Goal: Browse casually

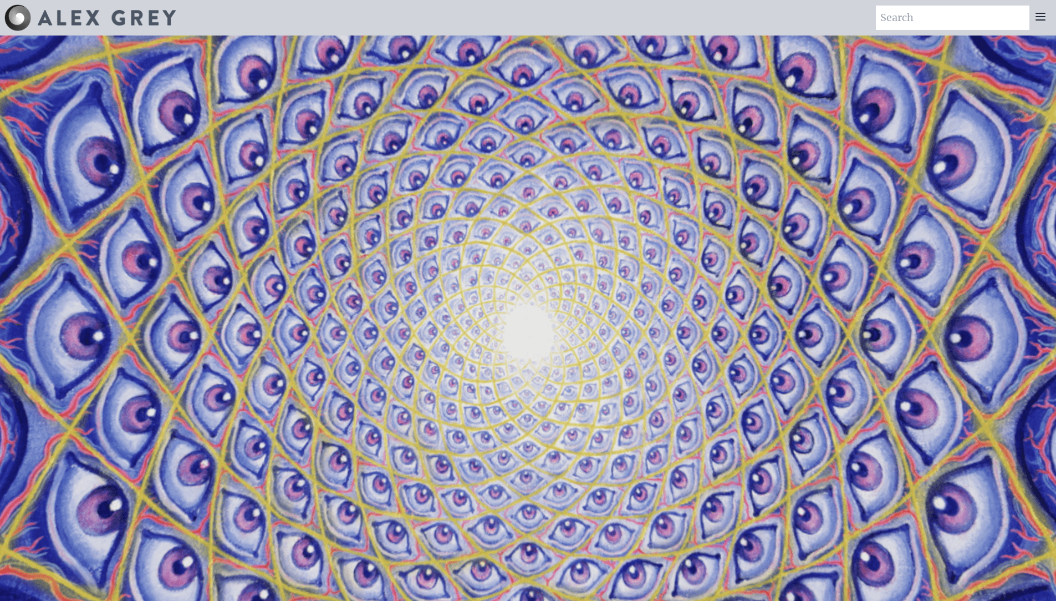
drag, startPoint x: 349, startPoint y: 509, endPoint x: 593, endPoint y: 483, distance: 244.8
click at [593, 483] on video "Your browser does not support the video tag." at bounding box center [528, 336] width 1109 height 624
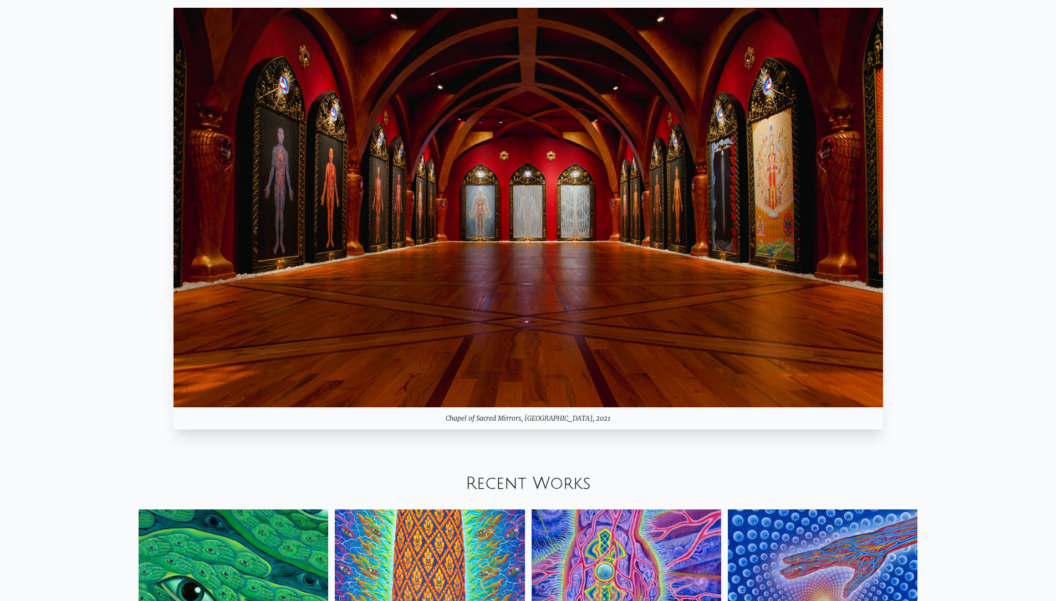
scroll to position [1553, 0]
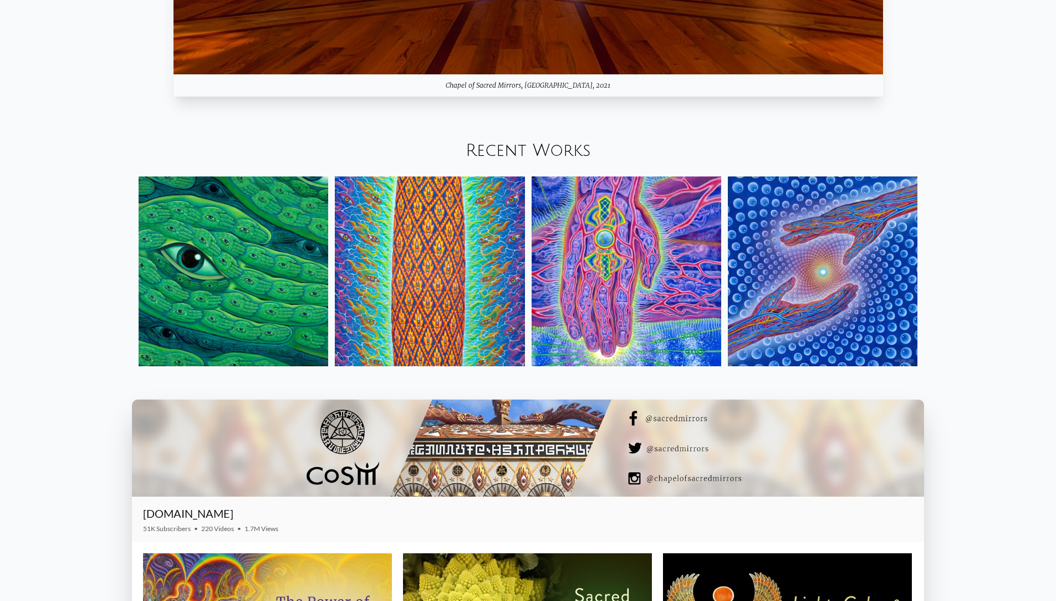
click at [602, 328] on img at bounding box center [627, 271] width 190 height 190
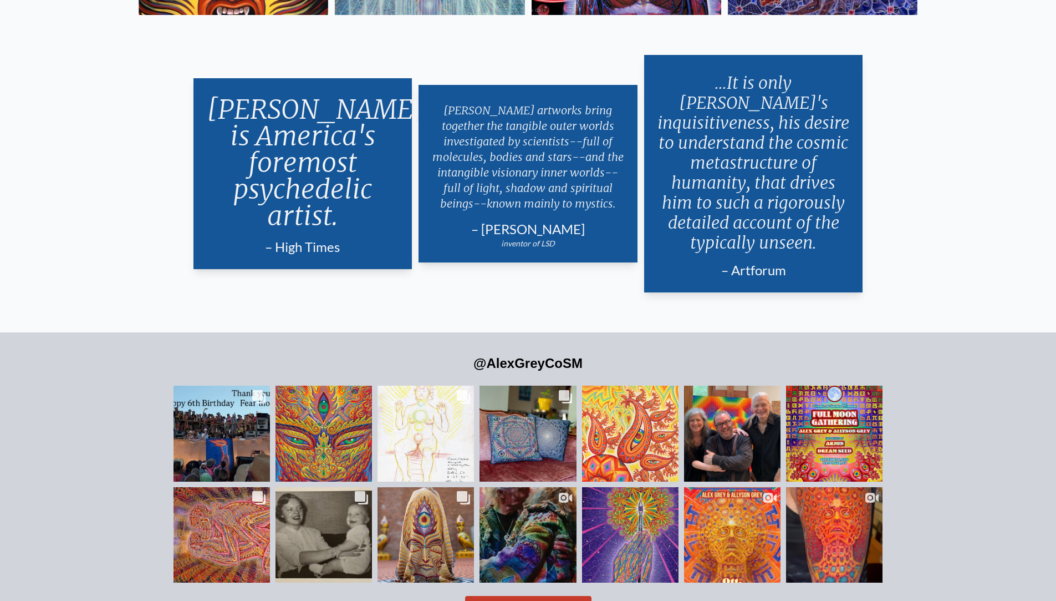
scroll to position [2750, 0]
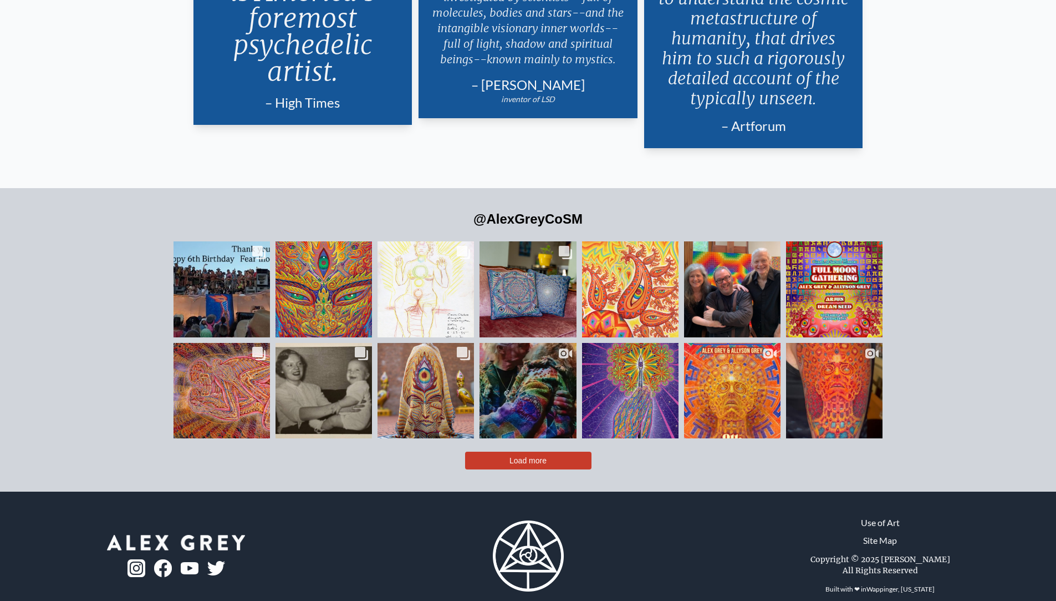
click at [497, 451] on button "Load more" at bounding box center [528, 460] width 126 height 18
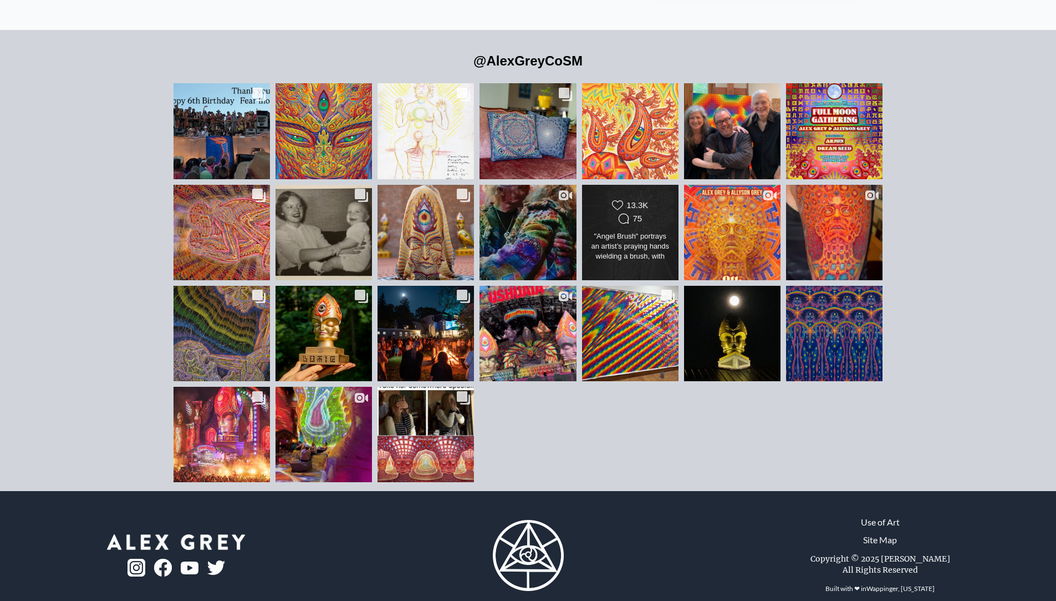
scroll to position [2853, 0]
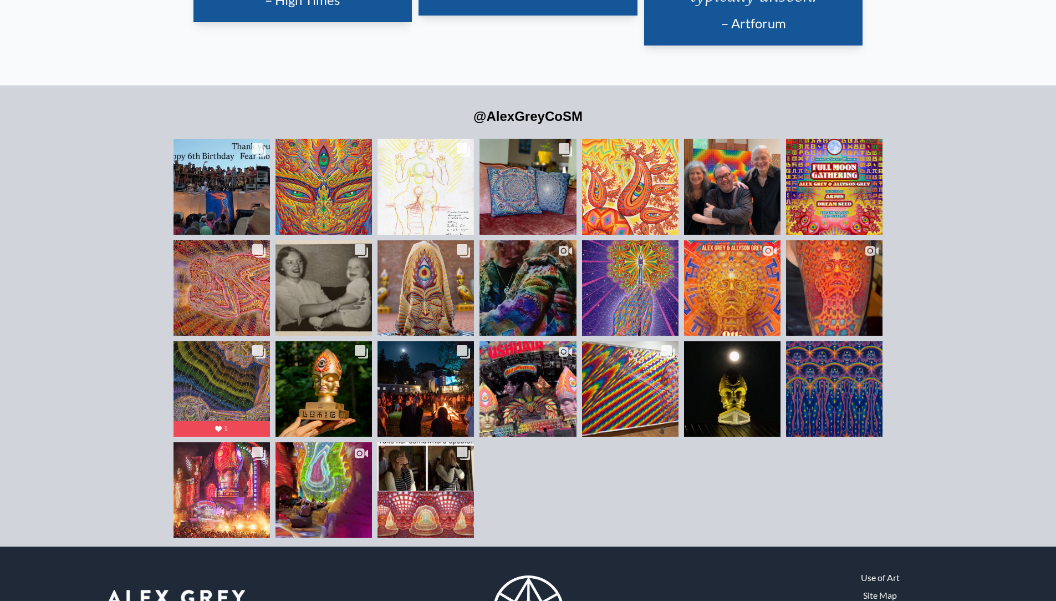
click at [159, 454] on div "@AlexGreyCoSM Likes Count 10.5K Comments Count 92" at bounding box center [528, 315] width 1056 height 461
drag, startPoint x: 21, startPoint y: 424, endPoint x: 16, endPoint y: 419, distance: 6.7
click at [19, 425] on div "@AlexGreyCoSM Likes Count 10.5K Comments Count 92" at bounding box center [528, 315] width 1056 height 461
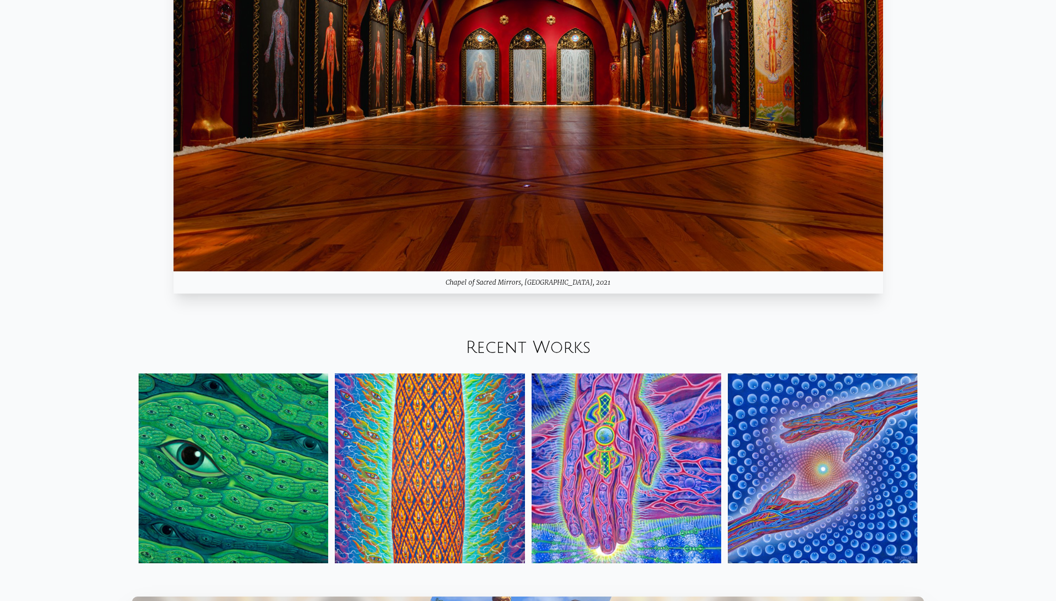
scroll to position [1079, 0]
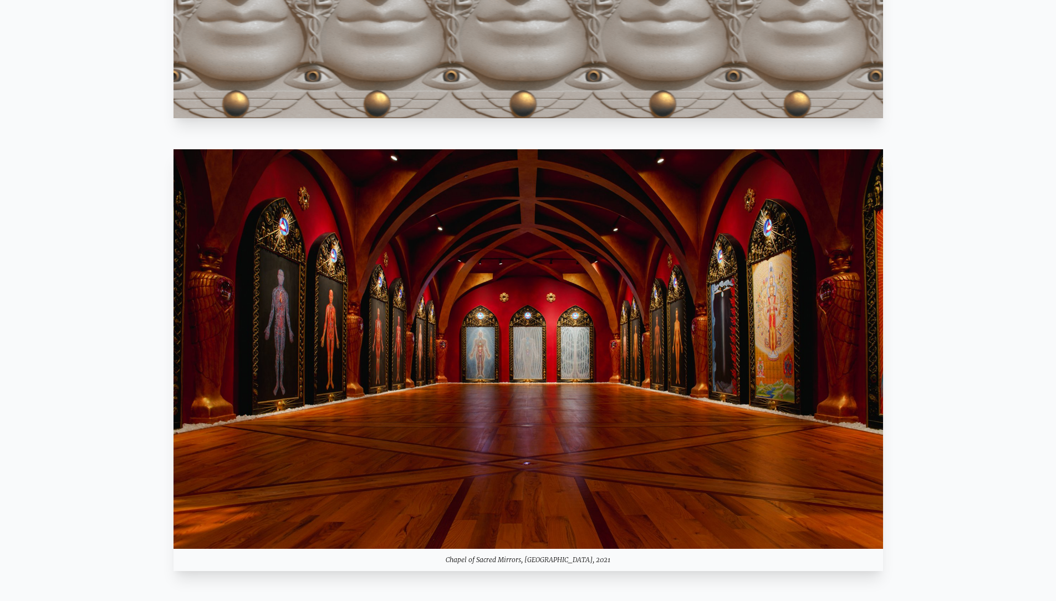
click at [730, 291] on img at bounding box center [529, 348] width 710 height 399
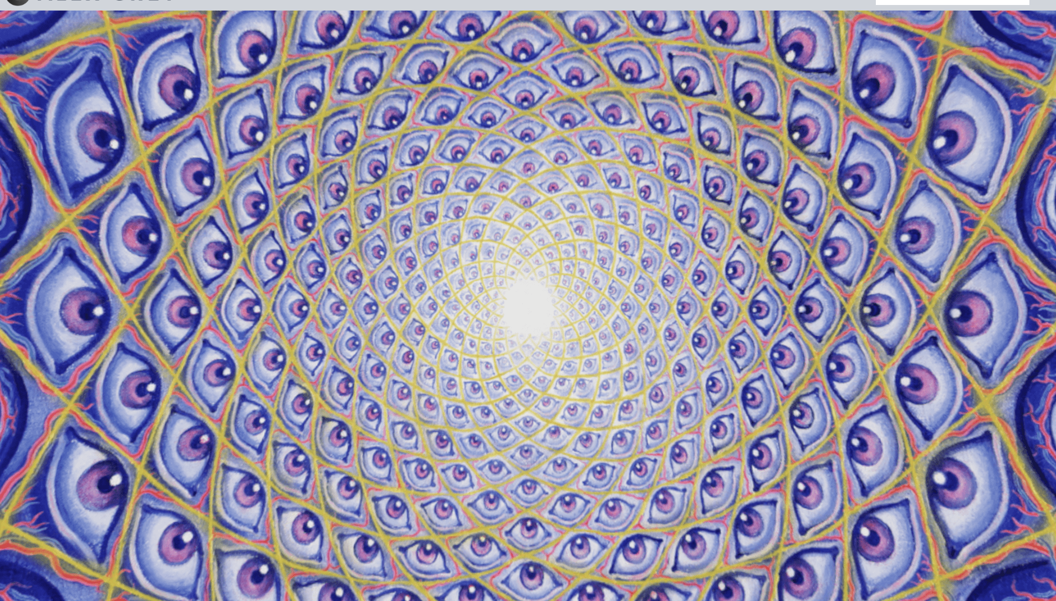
scroll to position [0, 0]
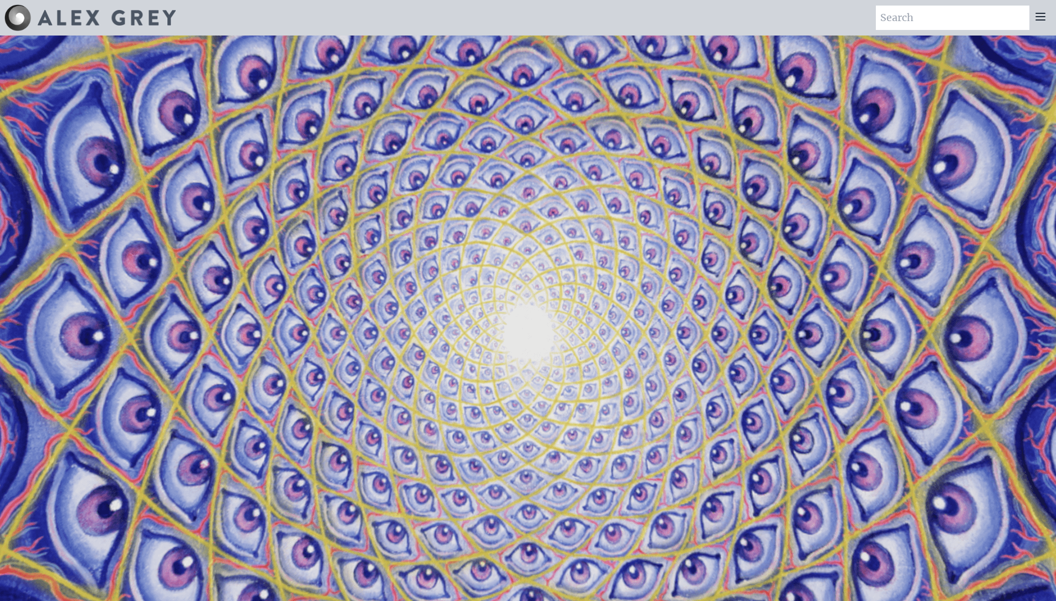
click at [1045, 18] on icon at bounding box center [1040, 16] width 13 height 13
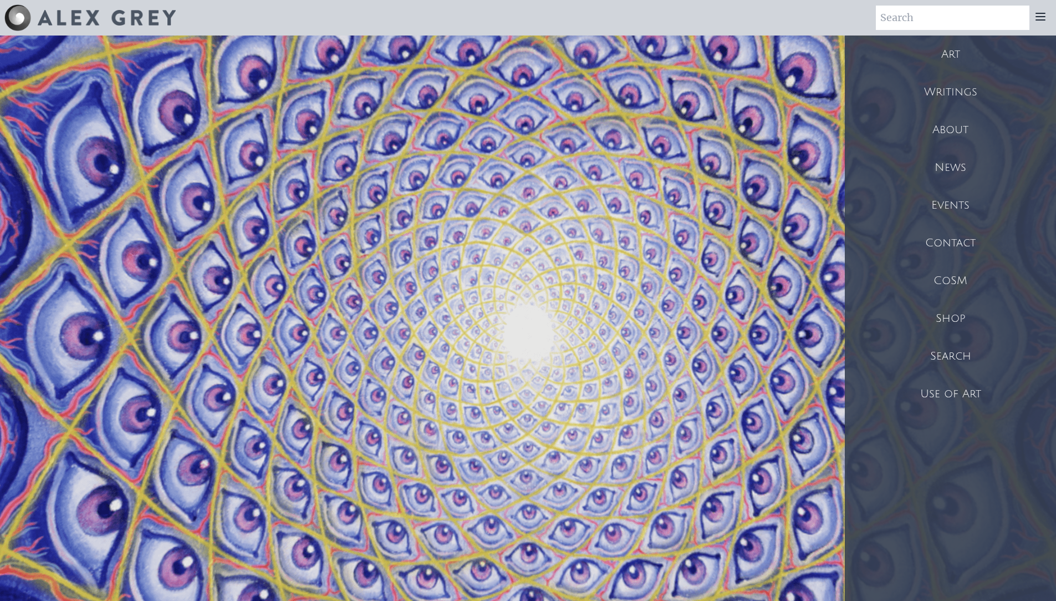
click at [1042, 17] on icon at bounding box center [1040, 16] width 9 height 7
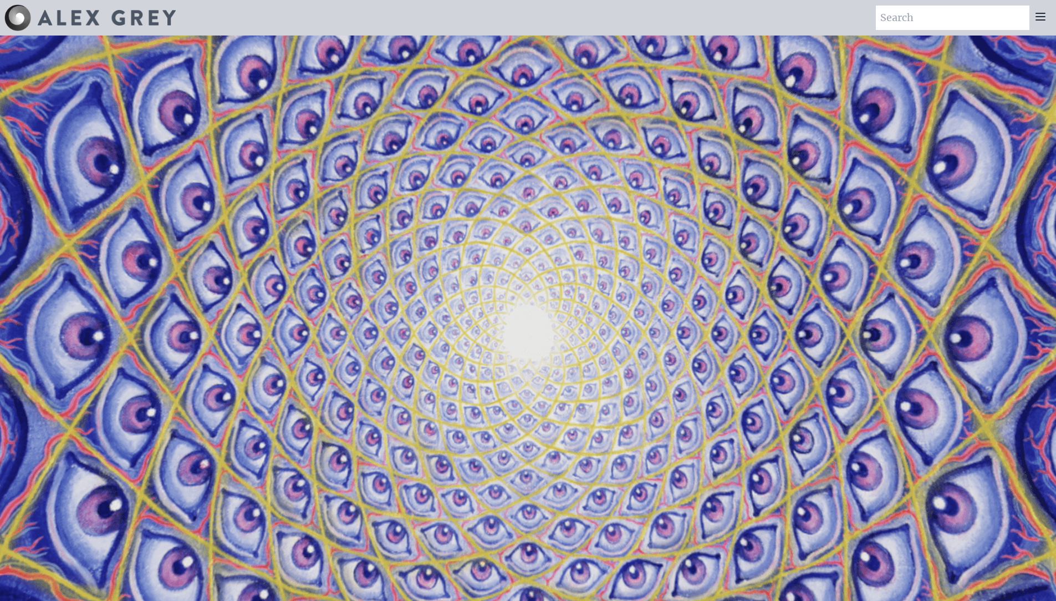
click at [1042, 17] on icon at bounding box center [1040, 16] width 9 height 7
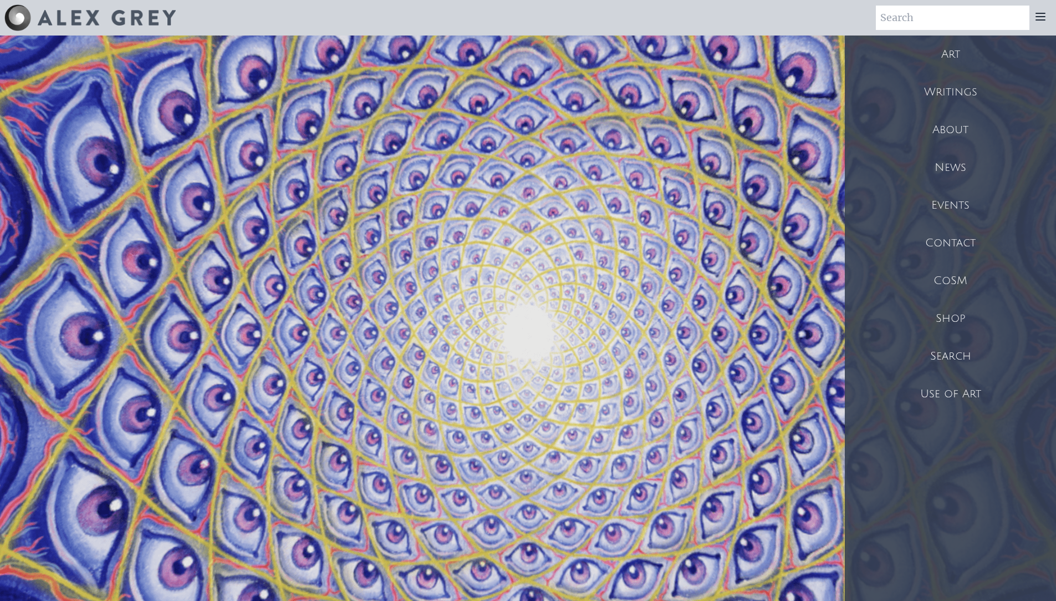
click at [650, 18] on div "Art Writings About" at bounding box center [528, 17] width 1056 height 35
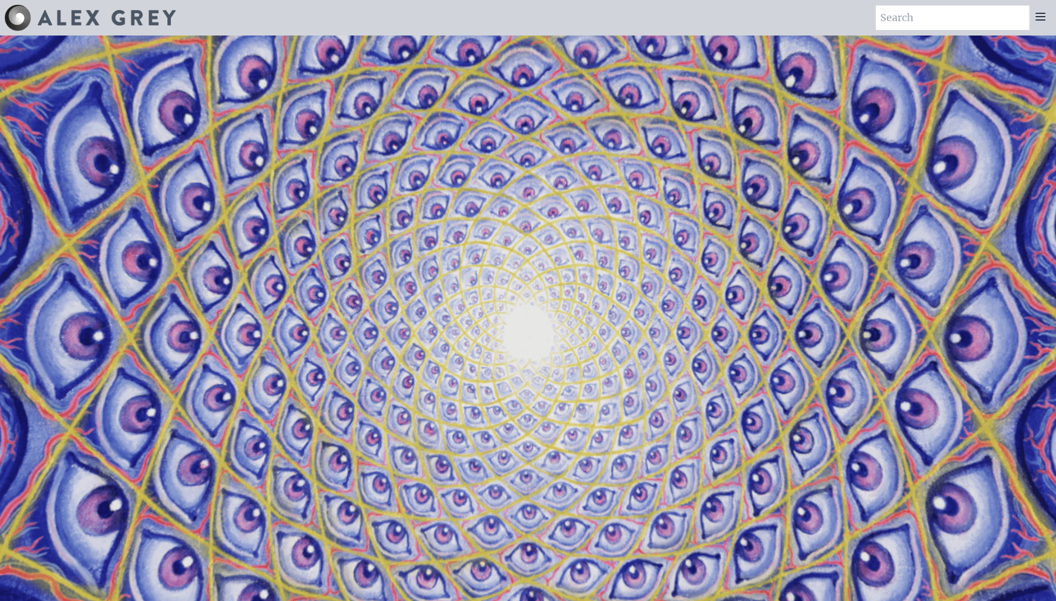
click at [99, 22] on img at bounding box center [107, 18] width 138 height 16
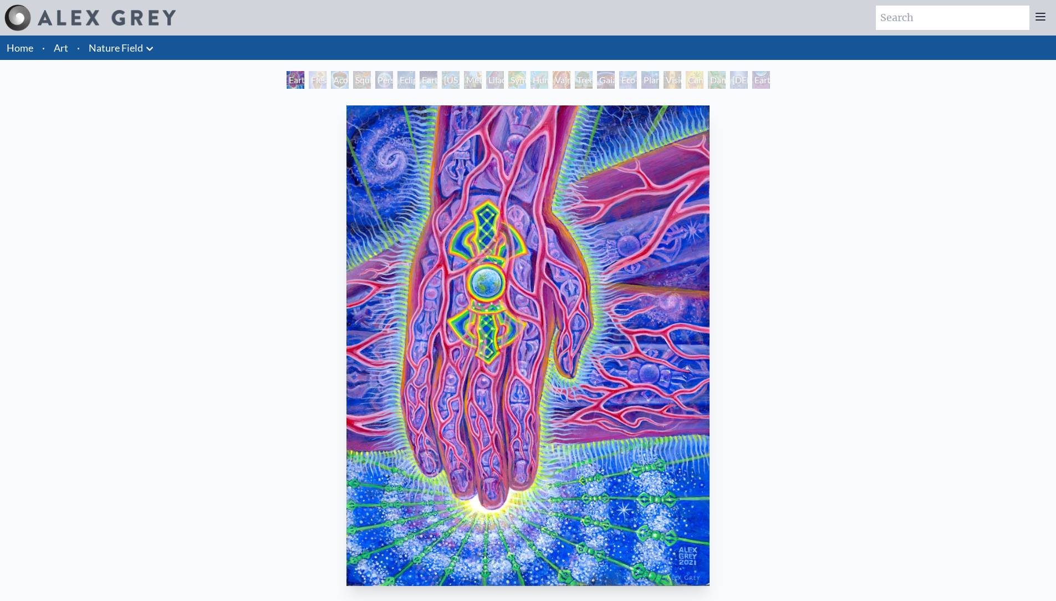
scroll to position [222, 0]
